Goal: Check status: Check status

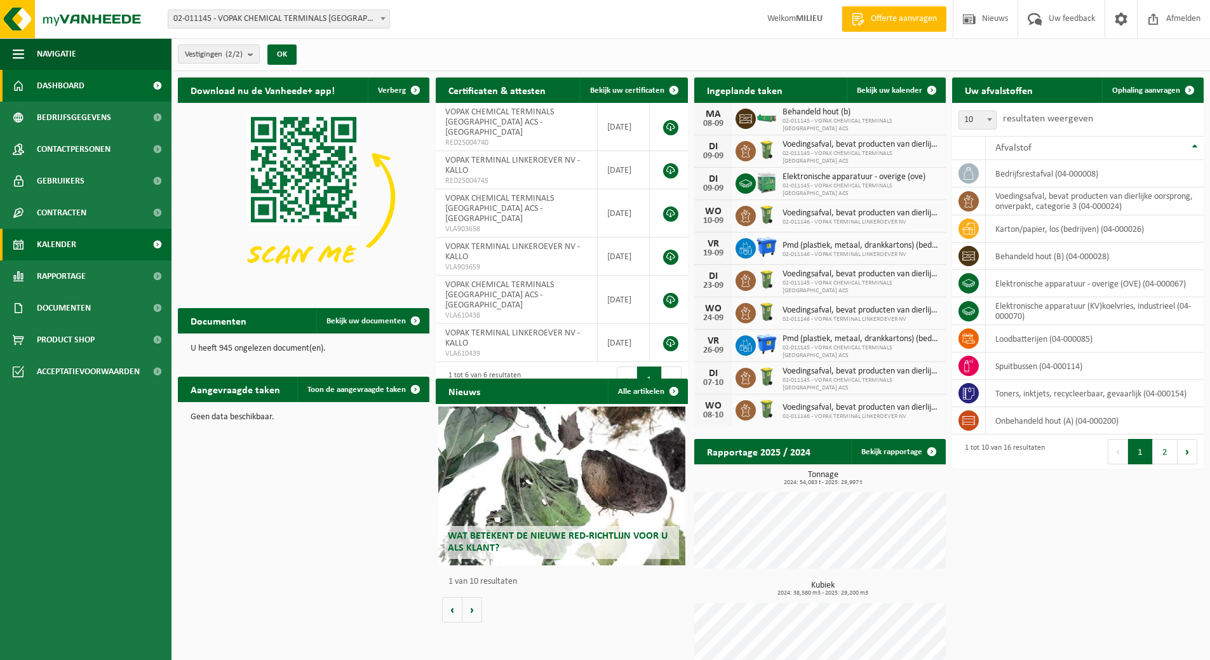
click at [76, 246] on span "Kalender" at bounding box center [56, 245] width 39 height 32
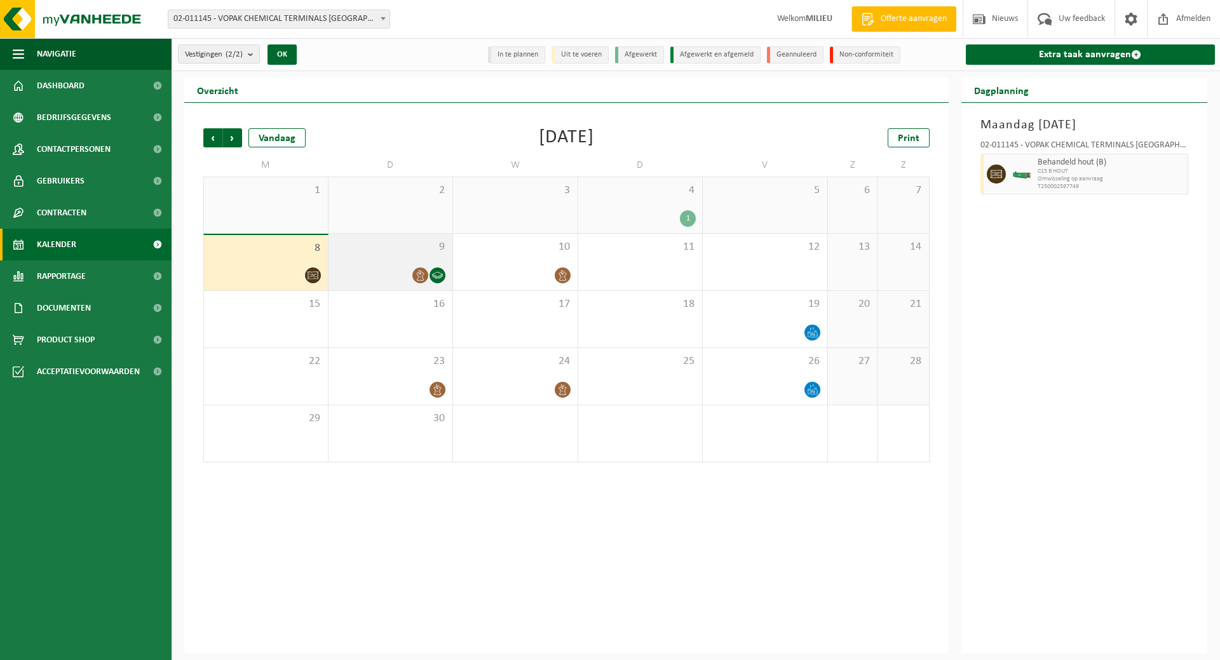
click at [397, 274] on div at bounding box center [391, 275] width 112 height 17
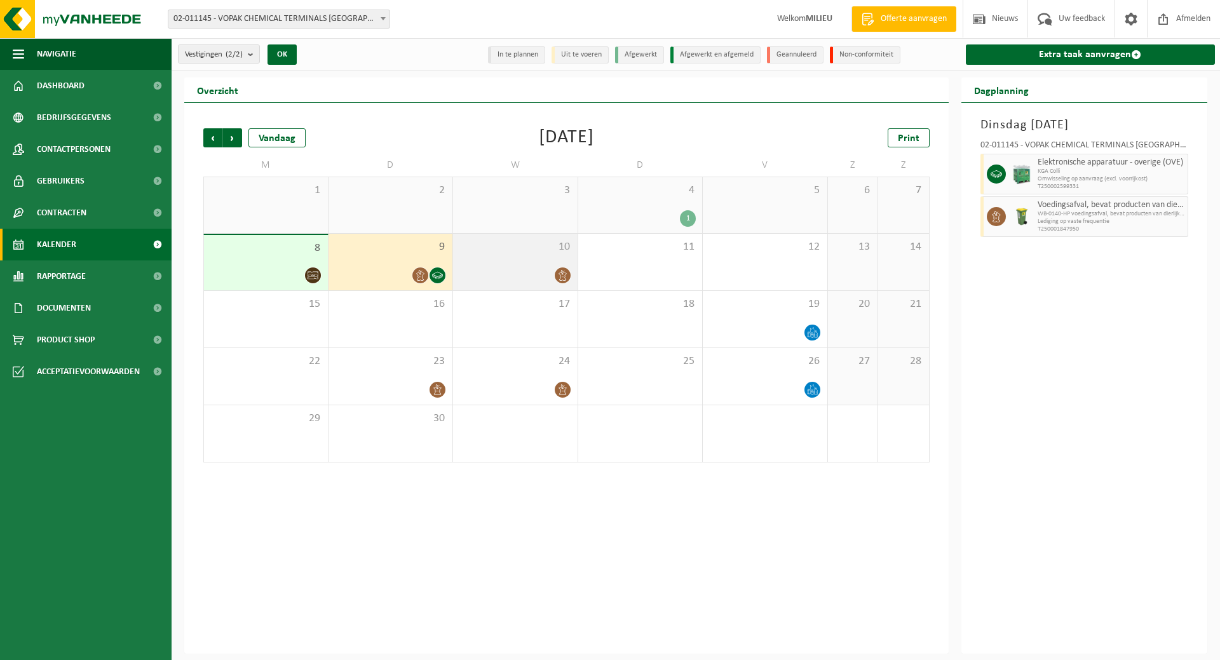
click at [525, 278] on div at bounding box center [515, 275] width 112 height 17
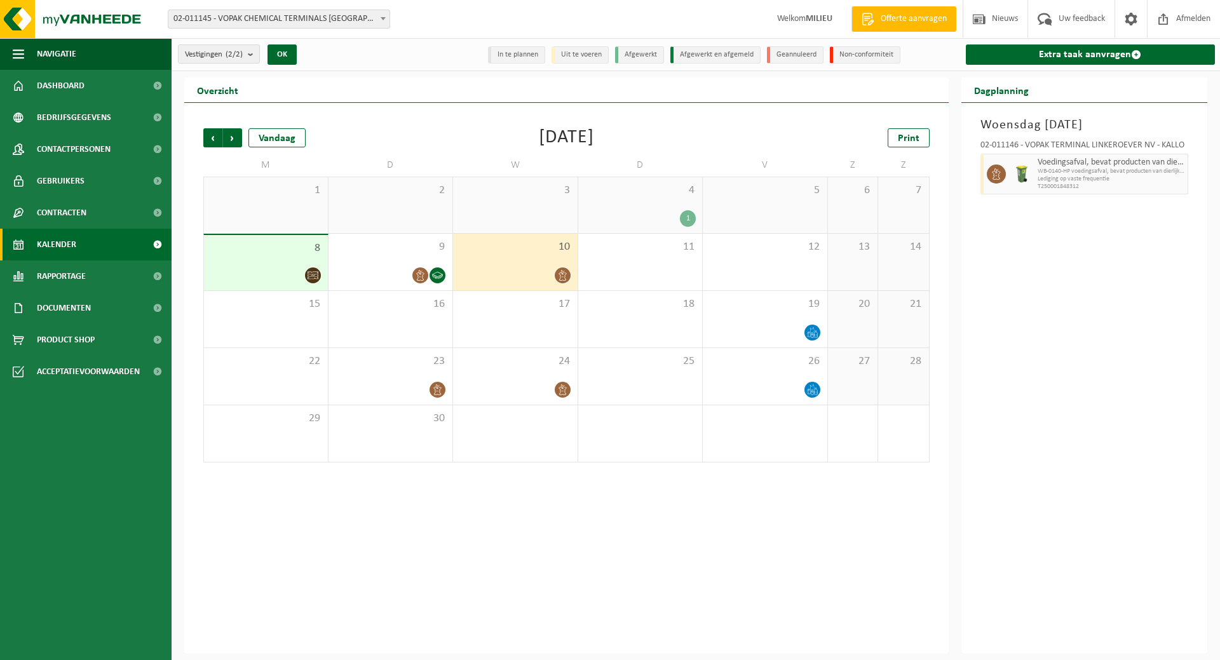
click at [646, 217] on div "1" at bounding box center [641, 218] width 112 height 17
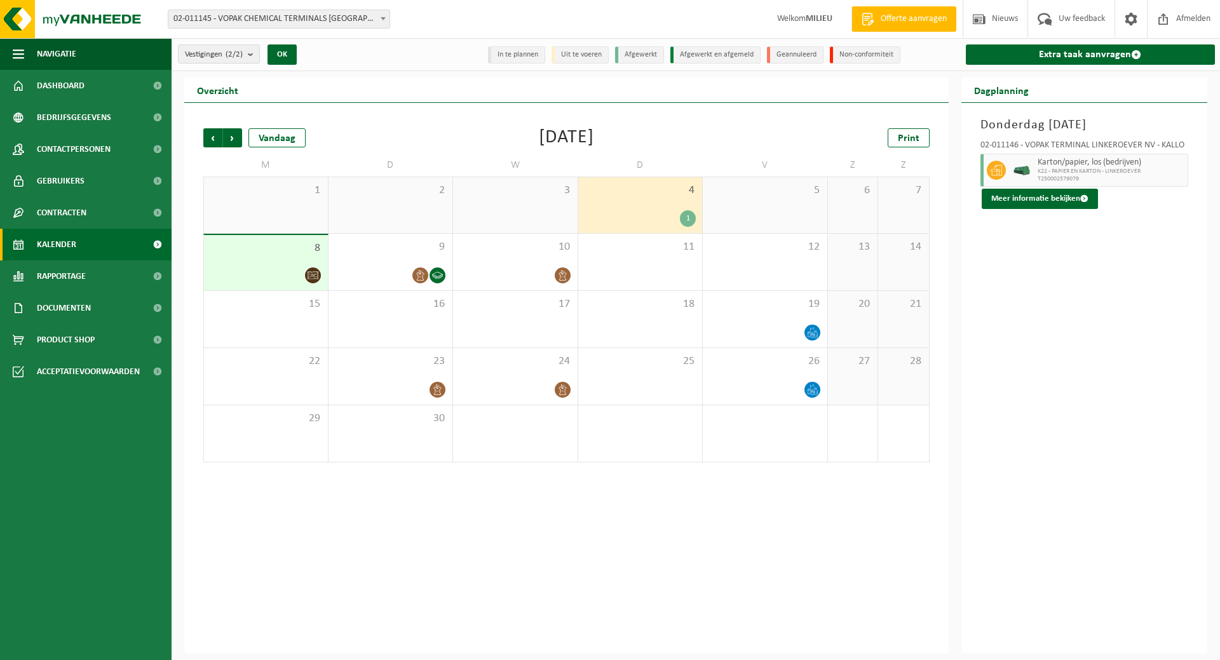
click at [279, 261] on div "8" at bounding box center [266, 262] width 124 height 55
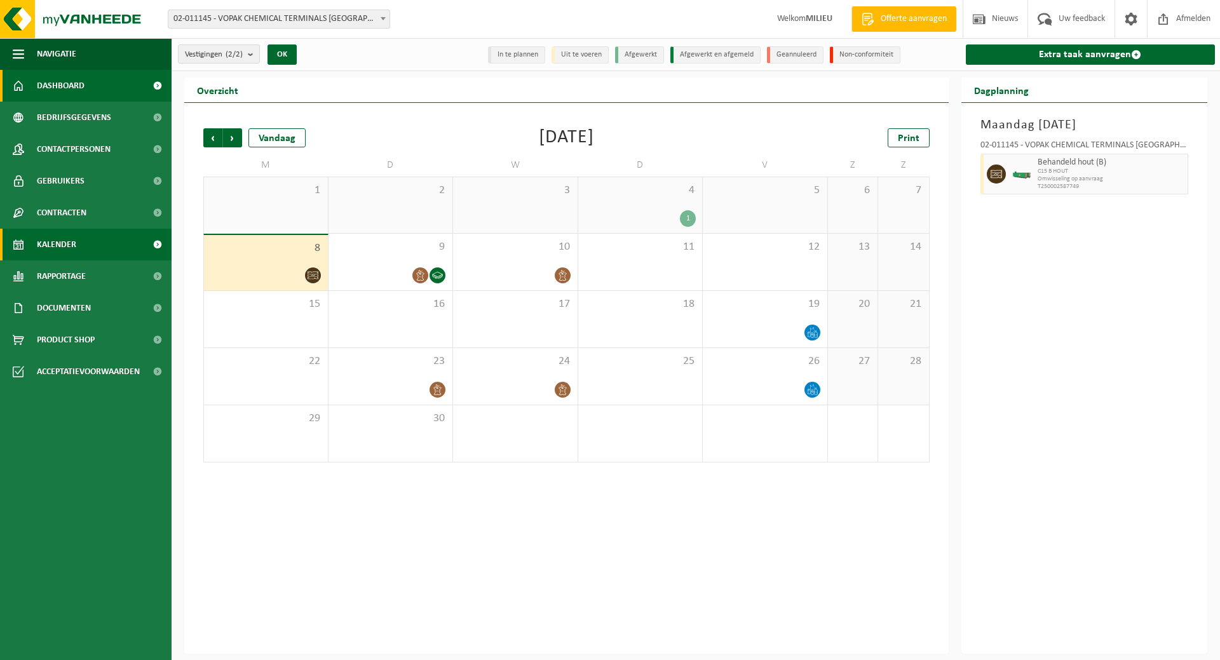
click at [78, 78] on span "Dashboard" at bounding box center [61, 86] width 48 height 32
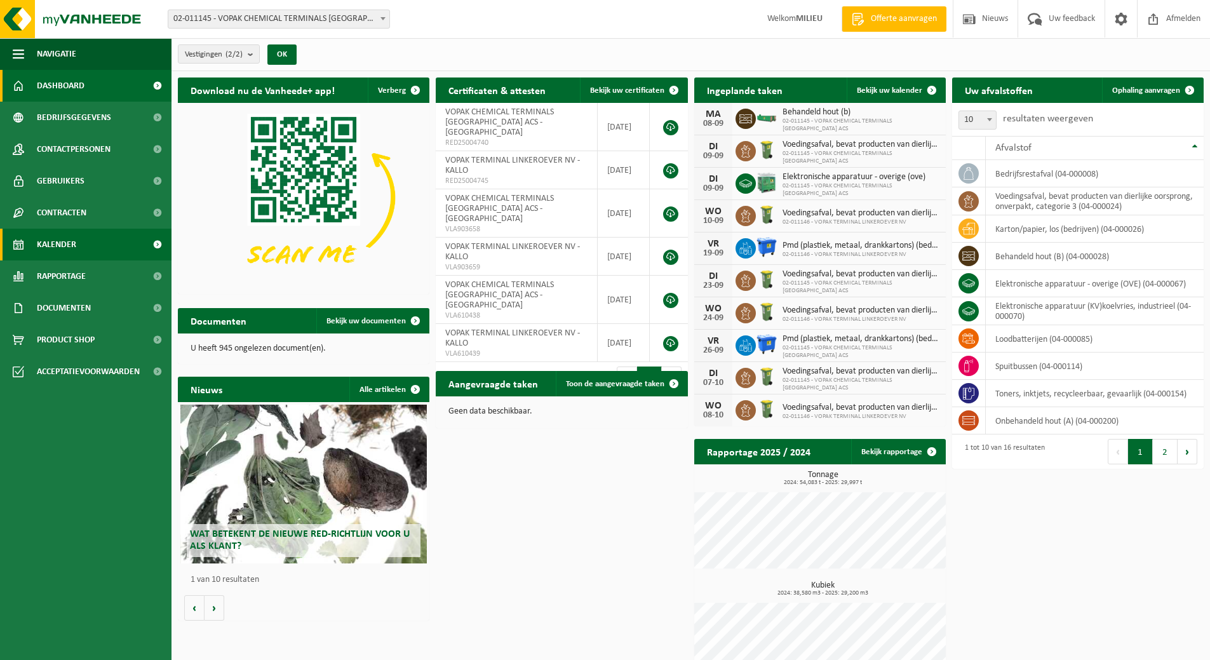
click at [78, 251] on link "Kalender" at bounding box center [86, 245] width 172 height 32
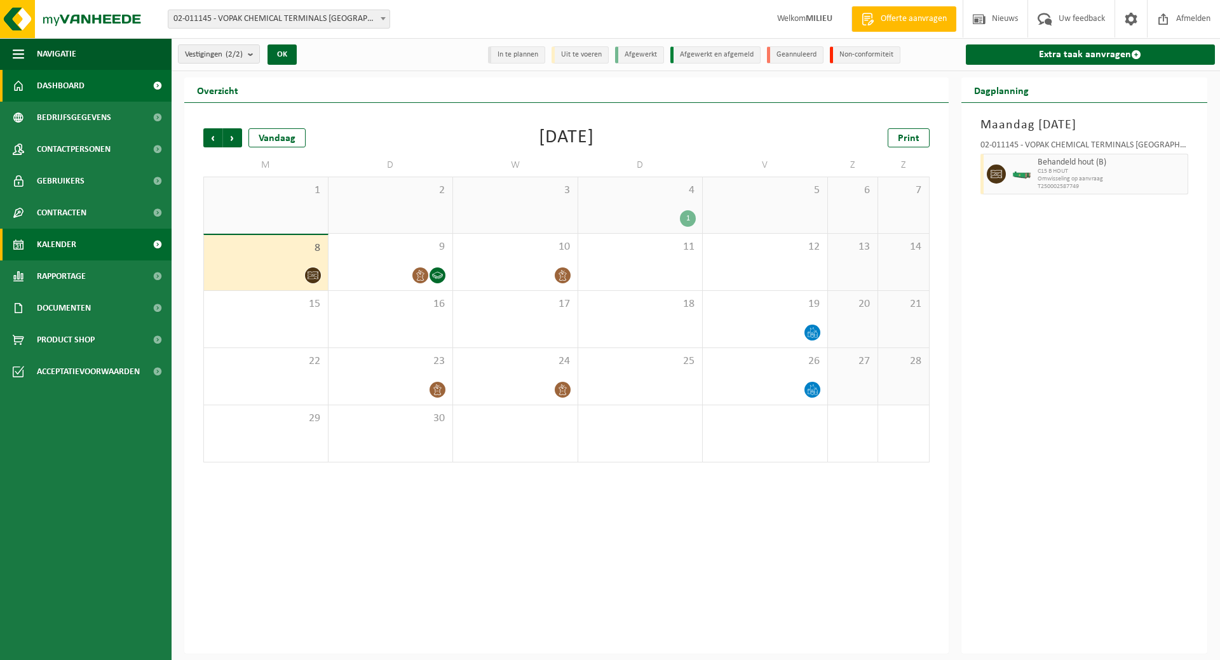
click at [91, 79] on link "Dashboard" at bounding box center [86, 86] width 172 height 32
